Goal: Navigation & Orientation: Find specific page/section

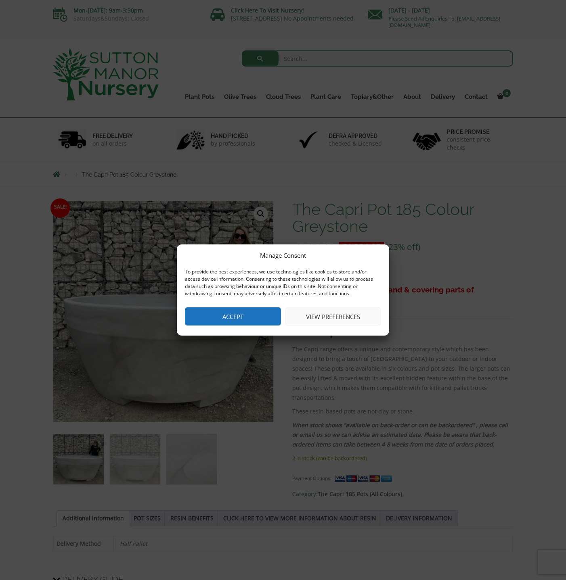
click at [252, 310] on button "Accept" at bounding box center [233, 316] width 96 height 18
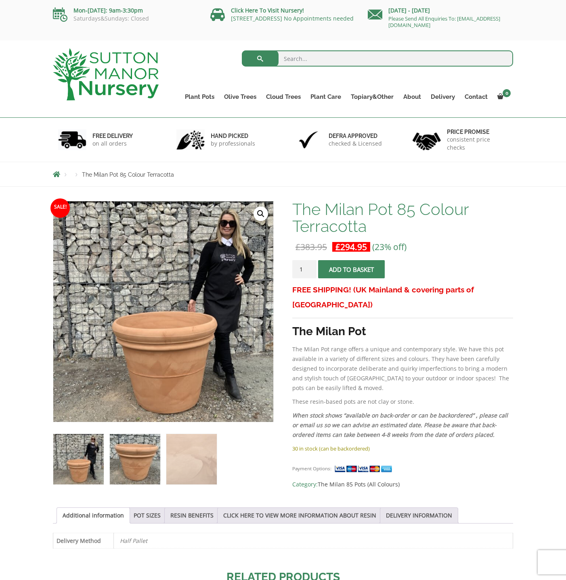
click at [133, 459] on img at bounding box center [135, 459] width 50 height 50
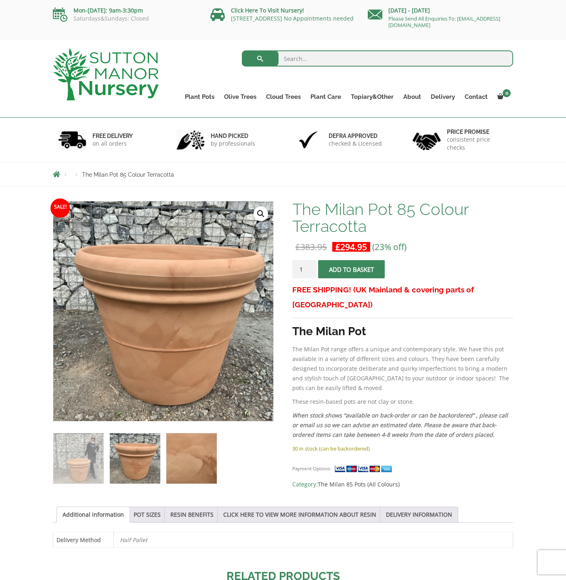
click at [187, 457] on img at bounding box center [191, 458] width 50 height 50
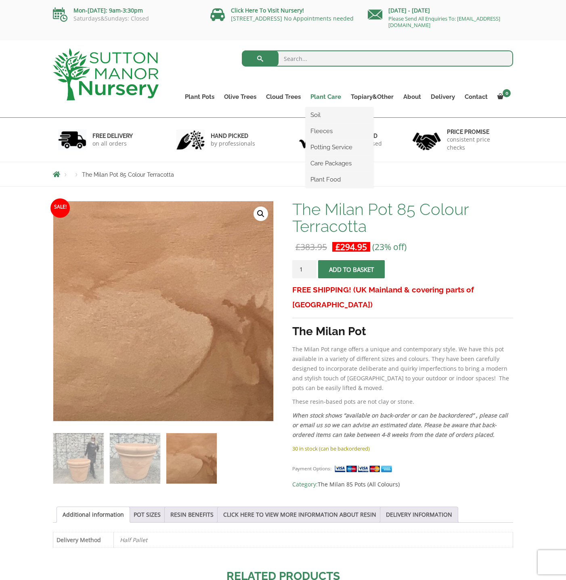
click at [328, 96] on link "Plant Care" at bounding box center [325, 96] width 40 height 11
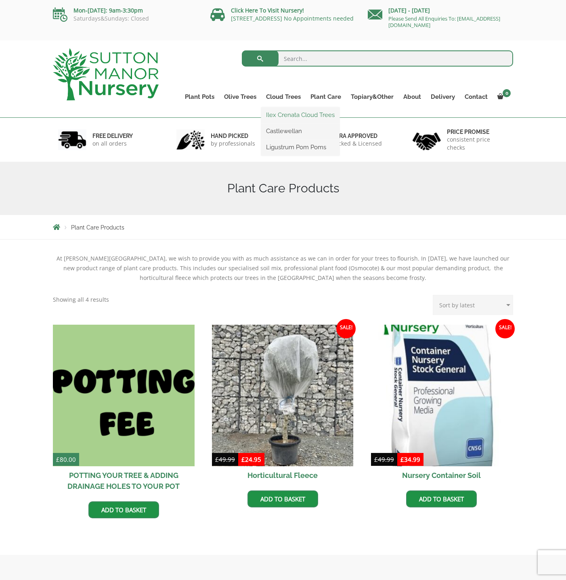
click at [285, 113] on link "Ilex Crenata Cloud Trees" at bounding box center [300, 115] width 78 height 12
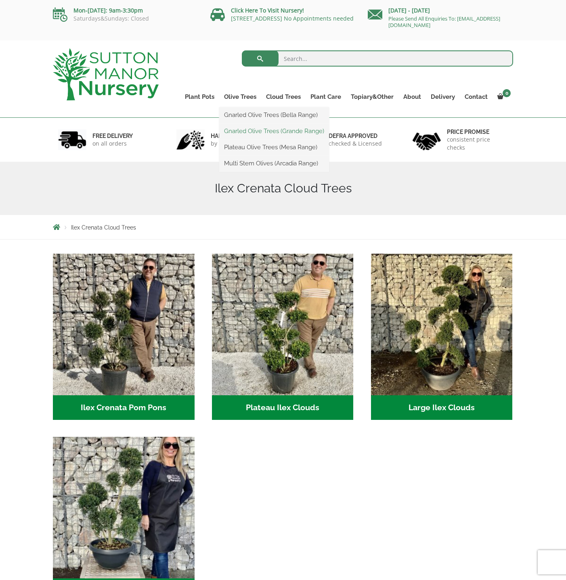
click at [251, 128] on link "Gnarled Olive Trees (Grande Range)" at bounding box center [274, 131] width 110 height 12
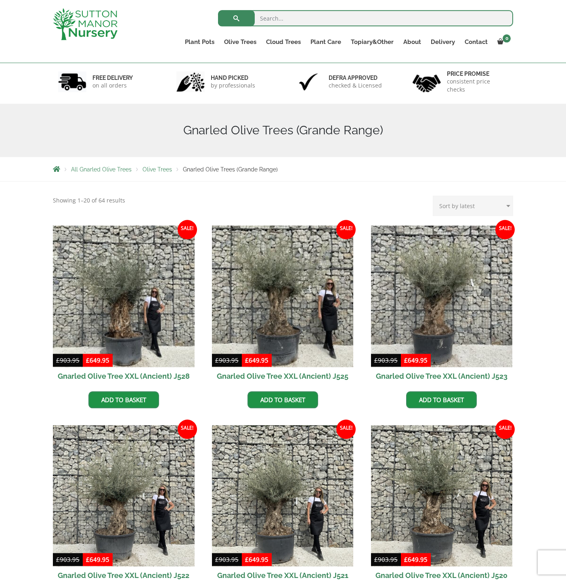
scroll to position [96, 0]
